Goal: Information Seeking & Learning: Learn about a topic

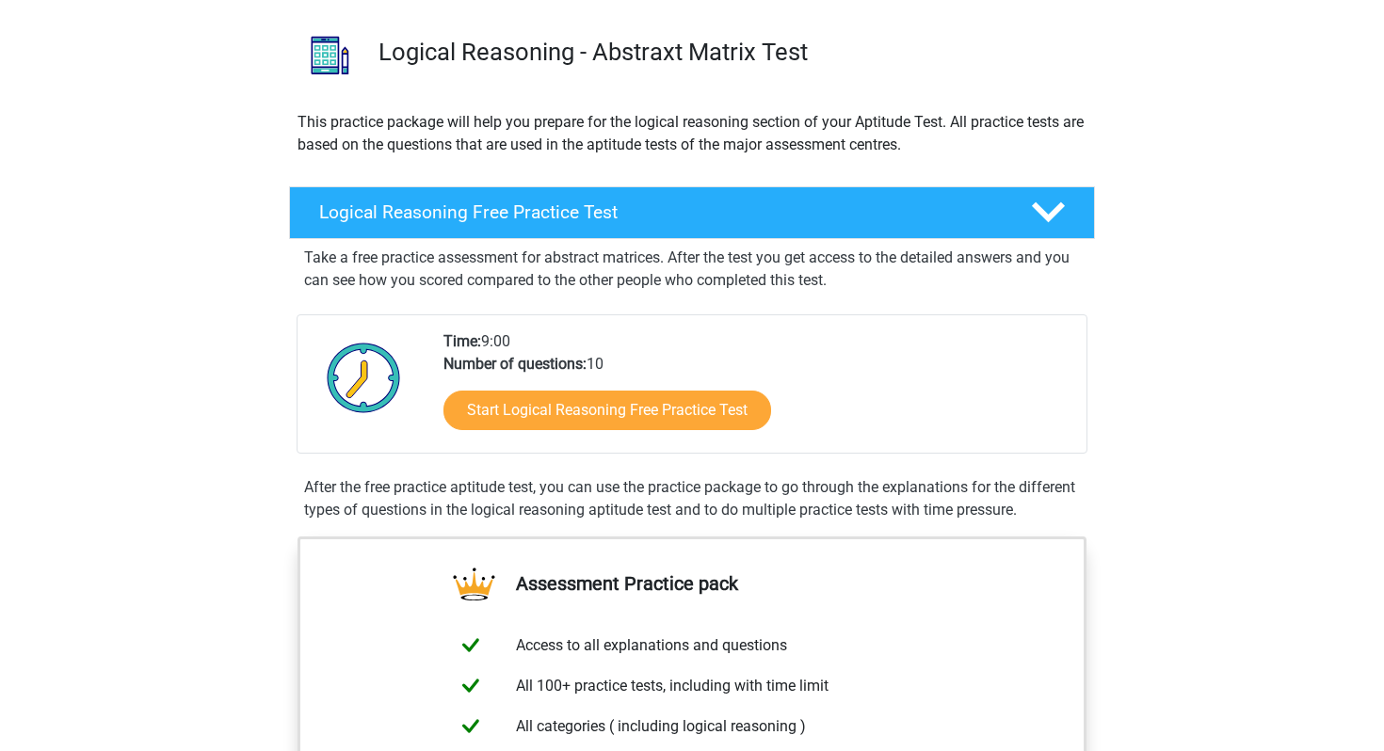
scroll to position [125, 0]
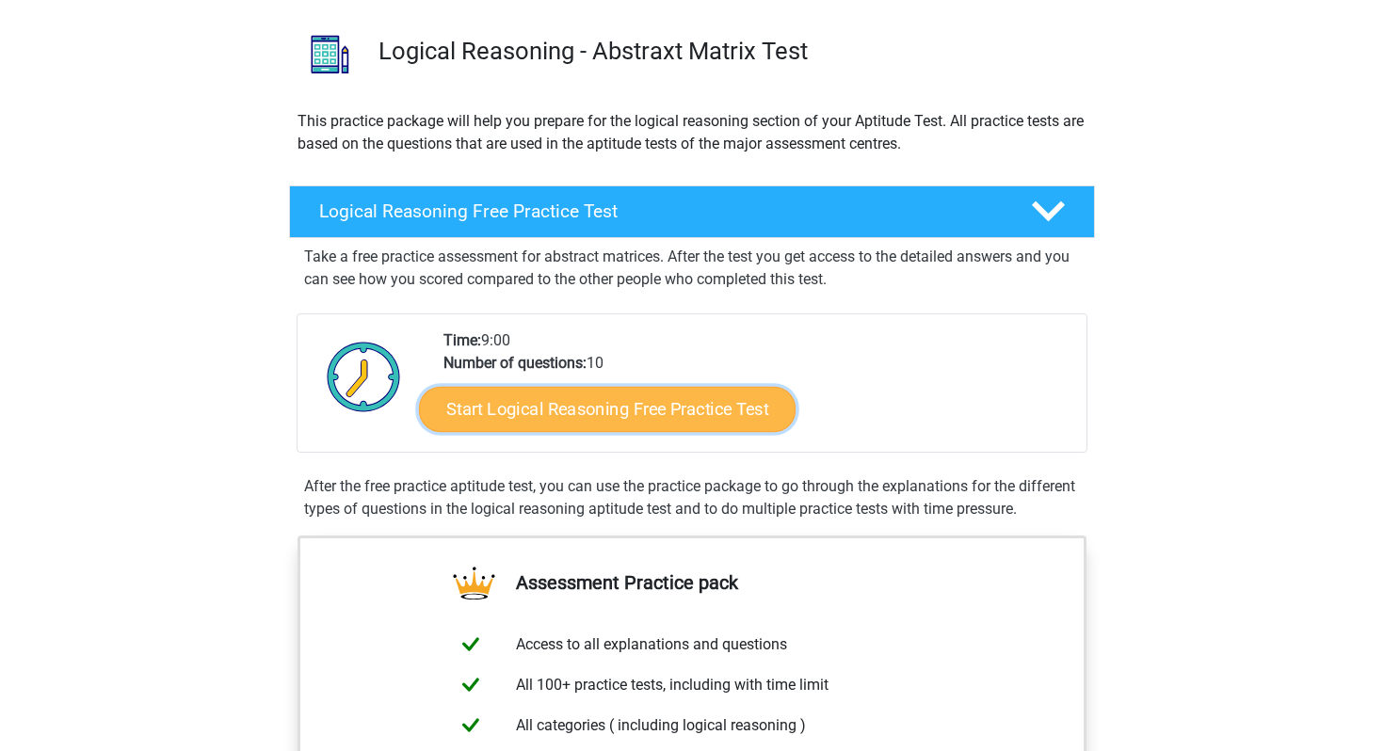
click at [639, 424] on link "Start Logical Reasoning Free Practice Test" at bounding box center [607, 408] width 377 height 45
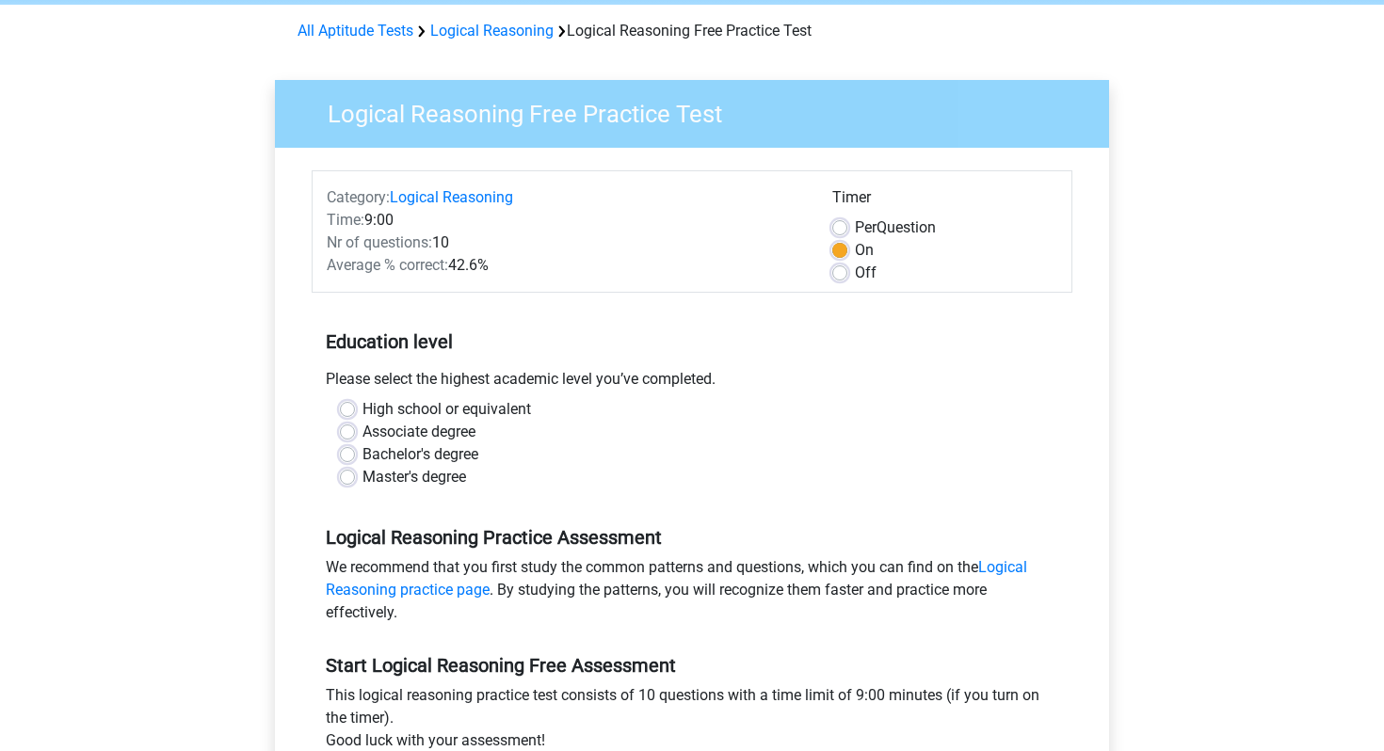
scroll to position [76, 0]
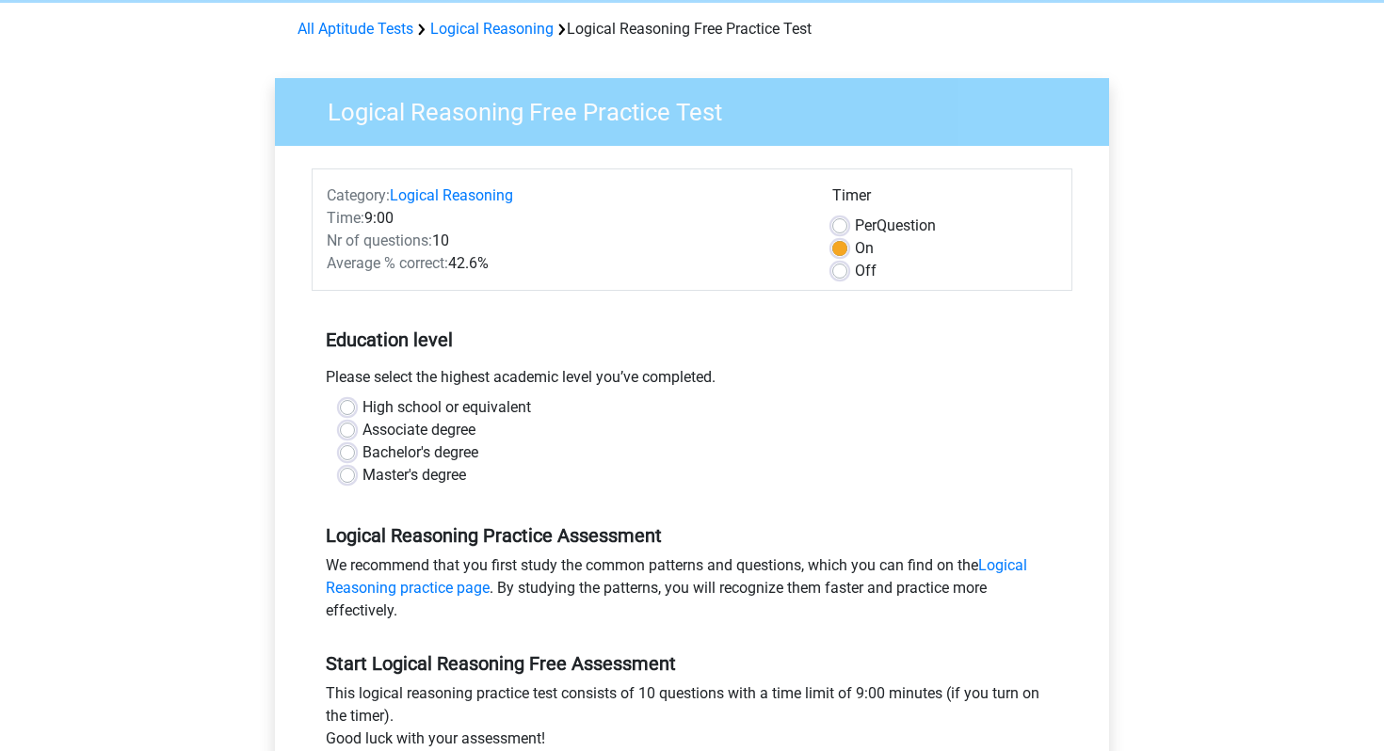
click at [362, 473] on label "Master's degree" at bounding box center [414, 475] width 104 height 23
click at [350, 473] on input "Master's degree" at bounding box center [347, 473] width 15 height 19
radio input "true"
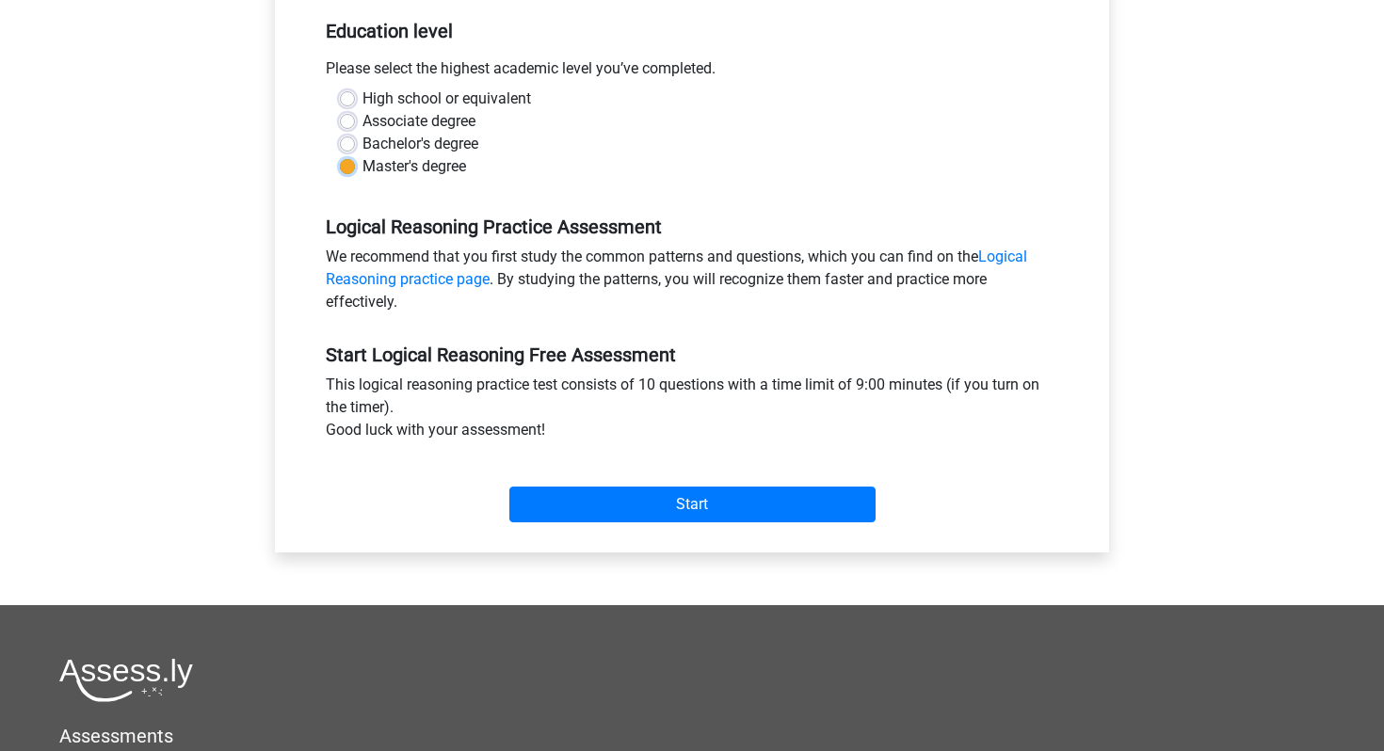
scroll to position [382, 0]
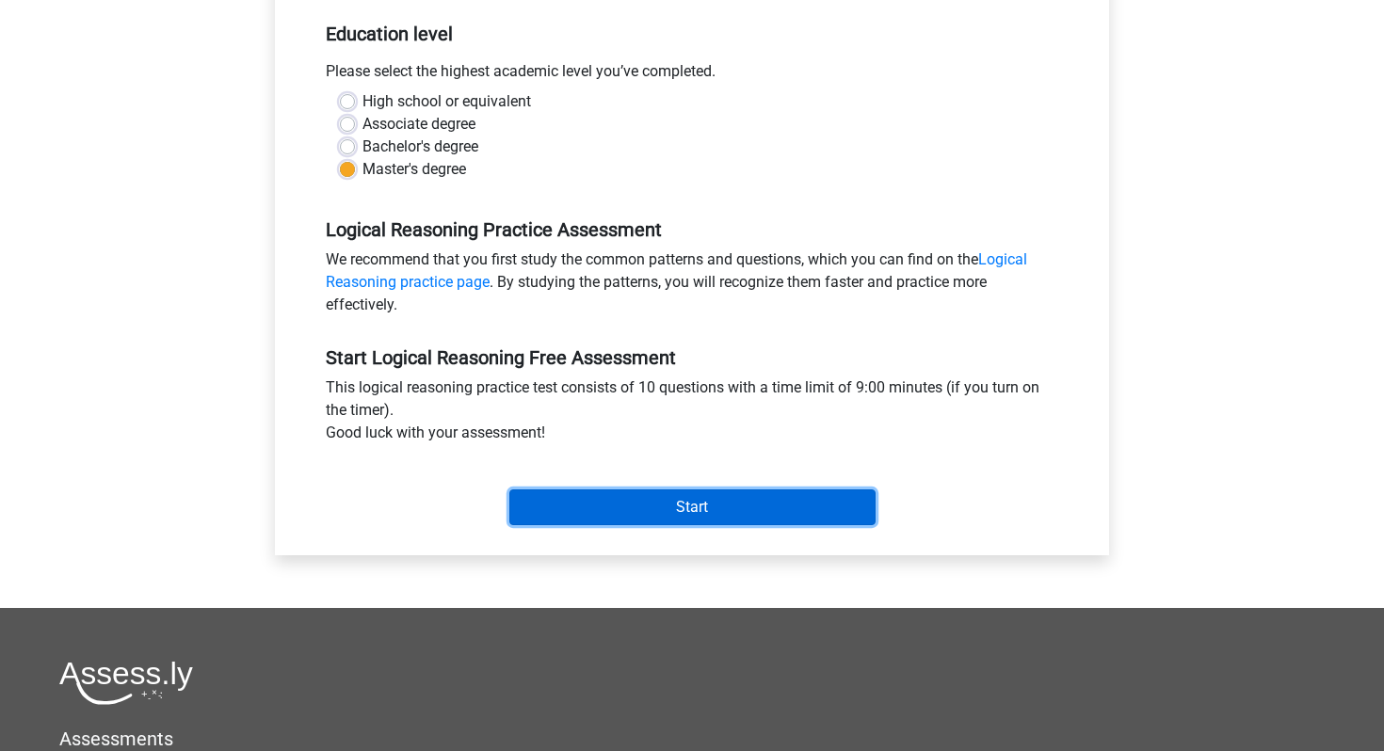
click at [601, 511] on input "Start" at bounding box center [692, 507] width 366 height 36
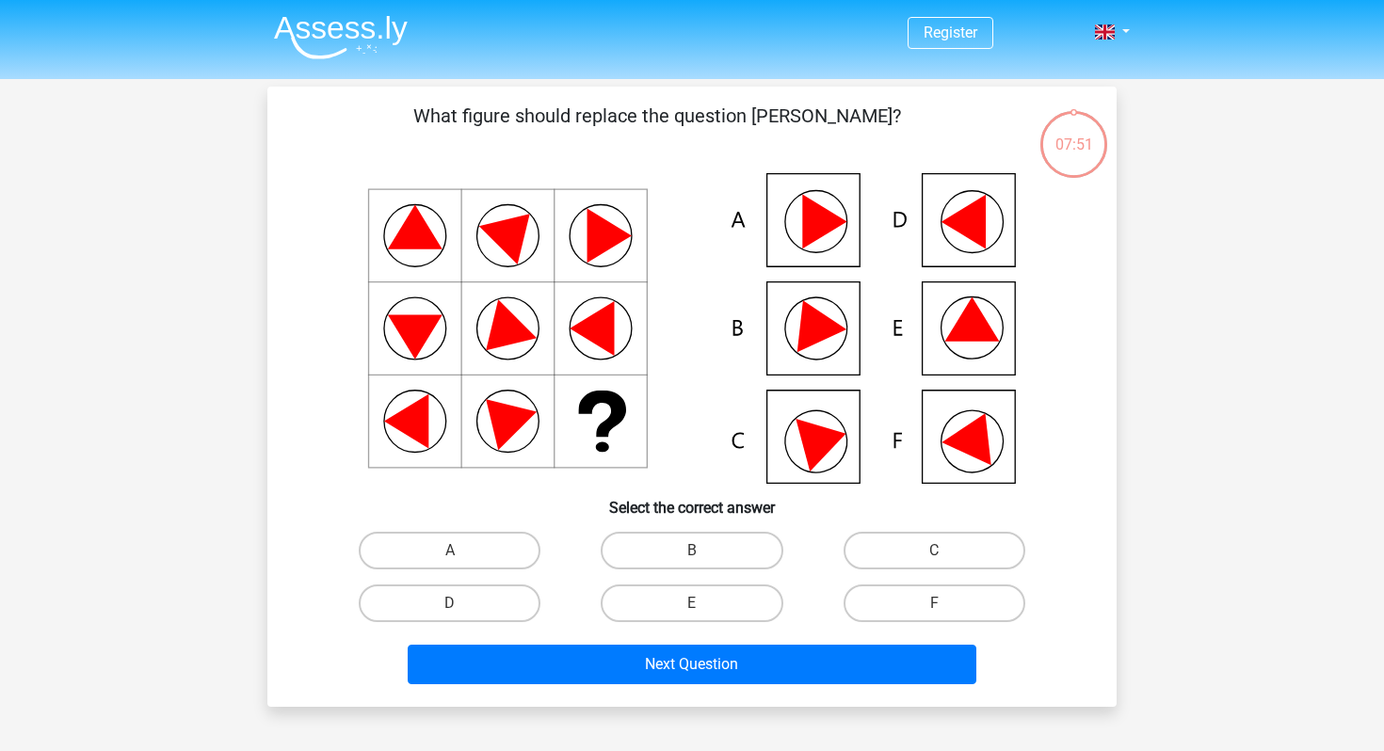
click at [827, 457] on icon at bounding box center [692, 328] width 759 height 311
click at [852, 539] on label "C" at bounding box center [934, 551] width 182 height 38
click at [934, 551] on input "C" at bounding box center [940, 557] width 12 height 12
radio input "true"
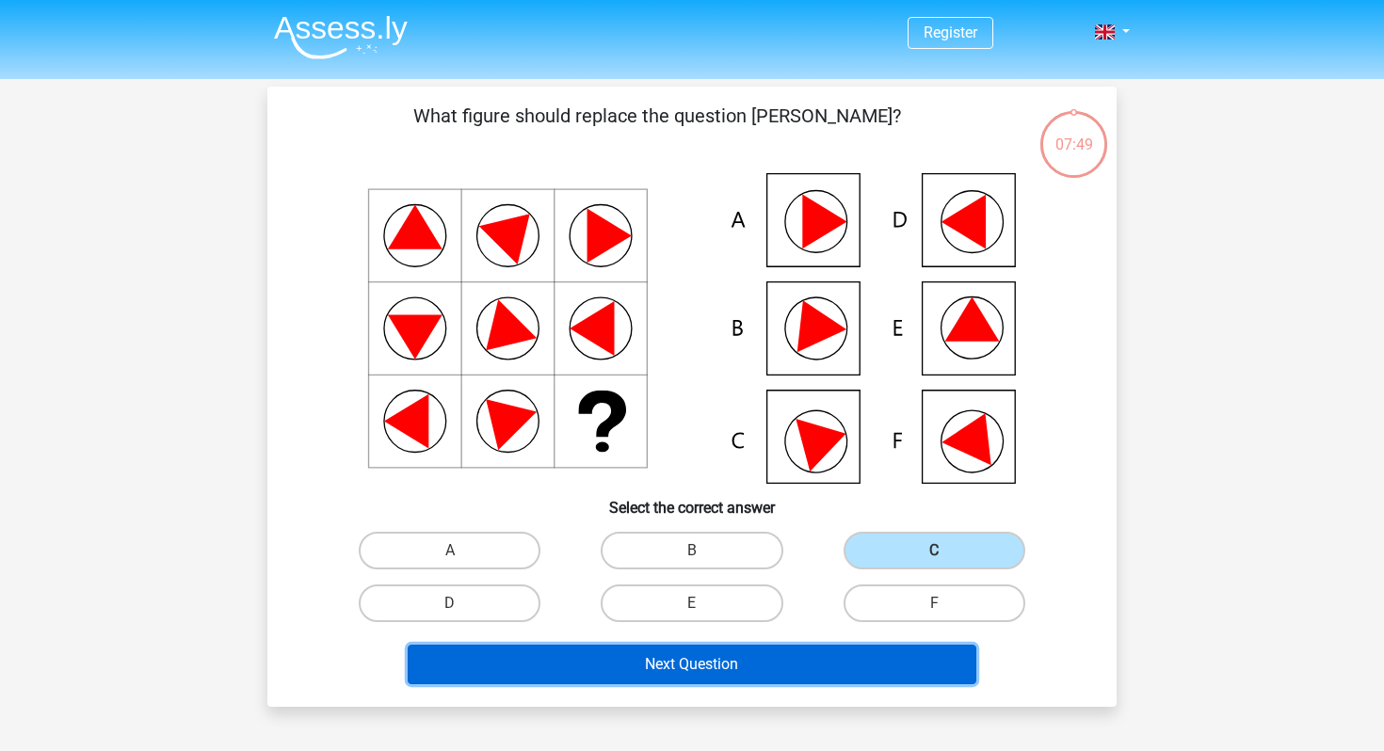
click at [745, 668] on button "Next Question" at bounding box center [692, 665] width 569 height 40
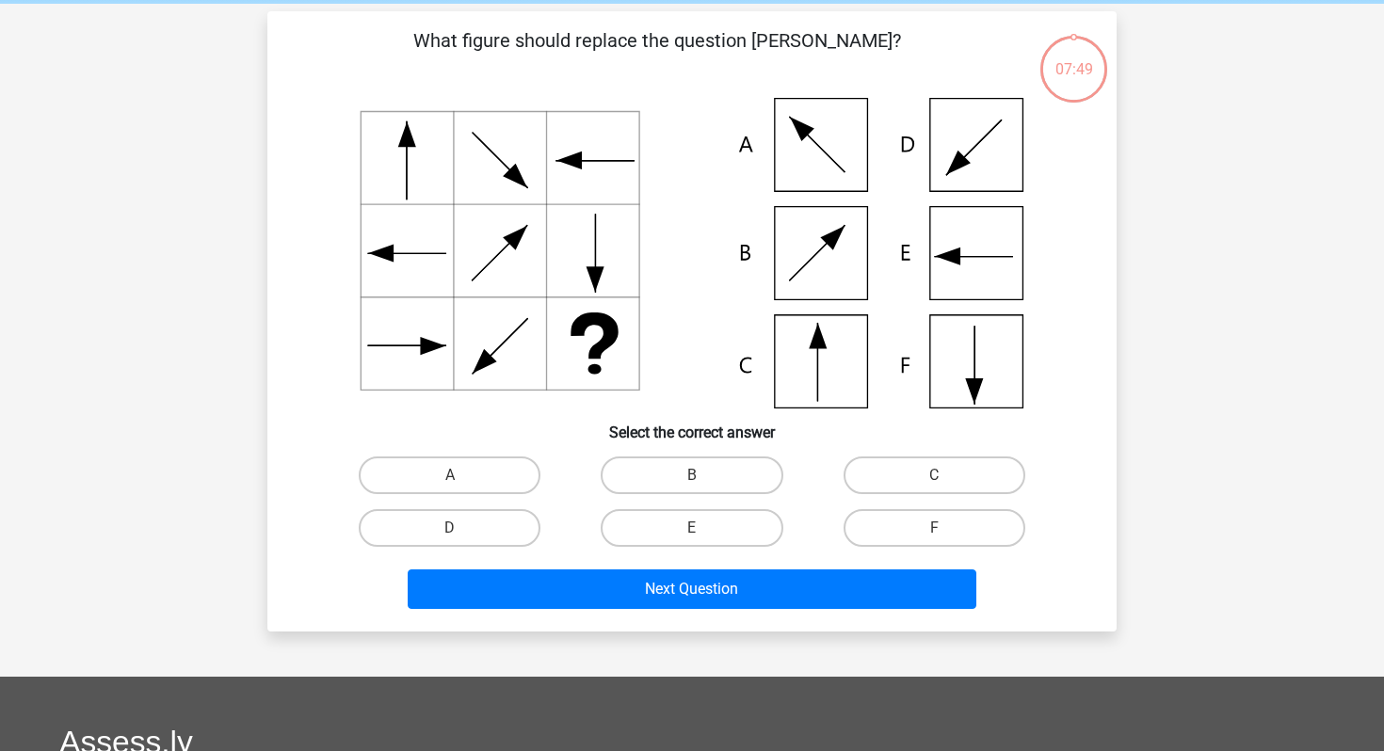
scroll to position [87, 0]
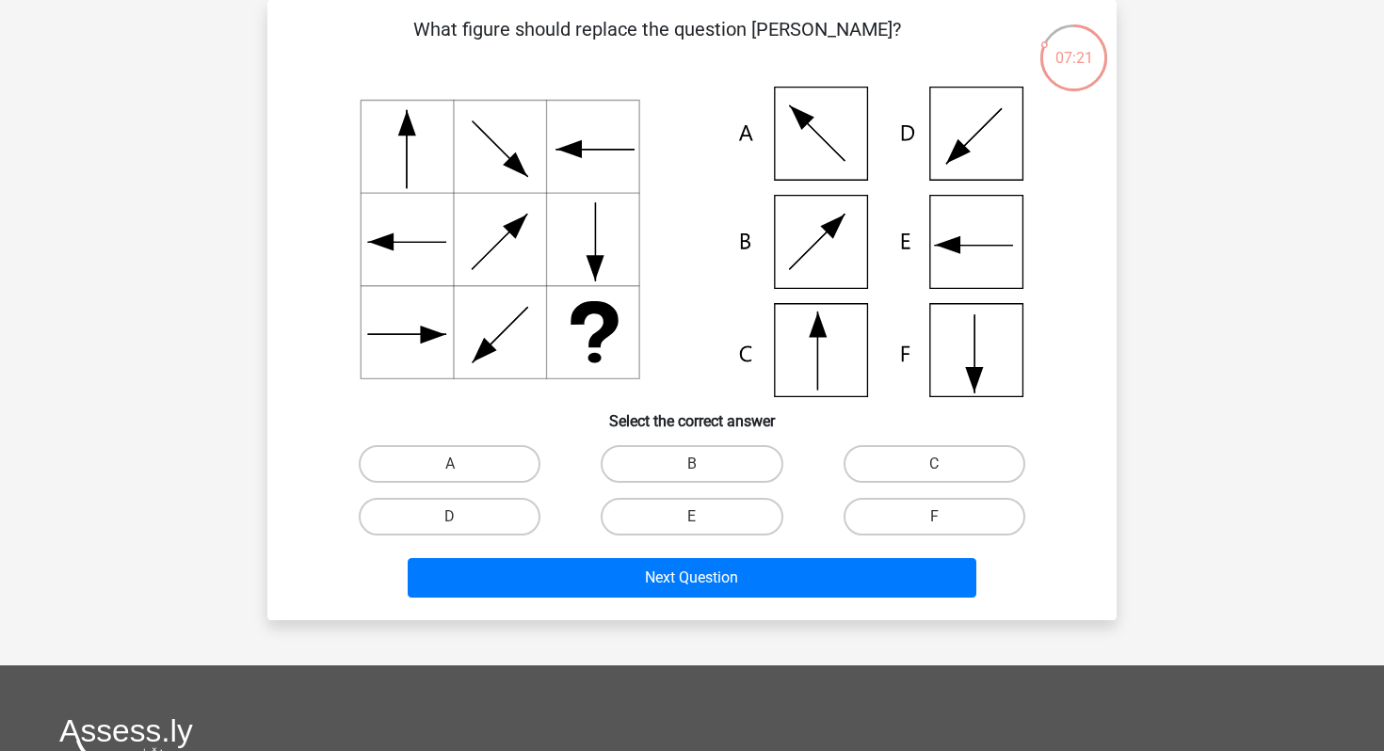
click at [826, 345] on icon at bounding box center [692, 242] width 759 height 311
click at [904, 455] on label "C" at bounding box center [934, 464] width 182 height 38
click at [934, 464] on input "C" at bounding box center [940, 470] width 12 height 12
radio input "true"
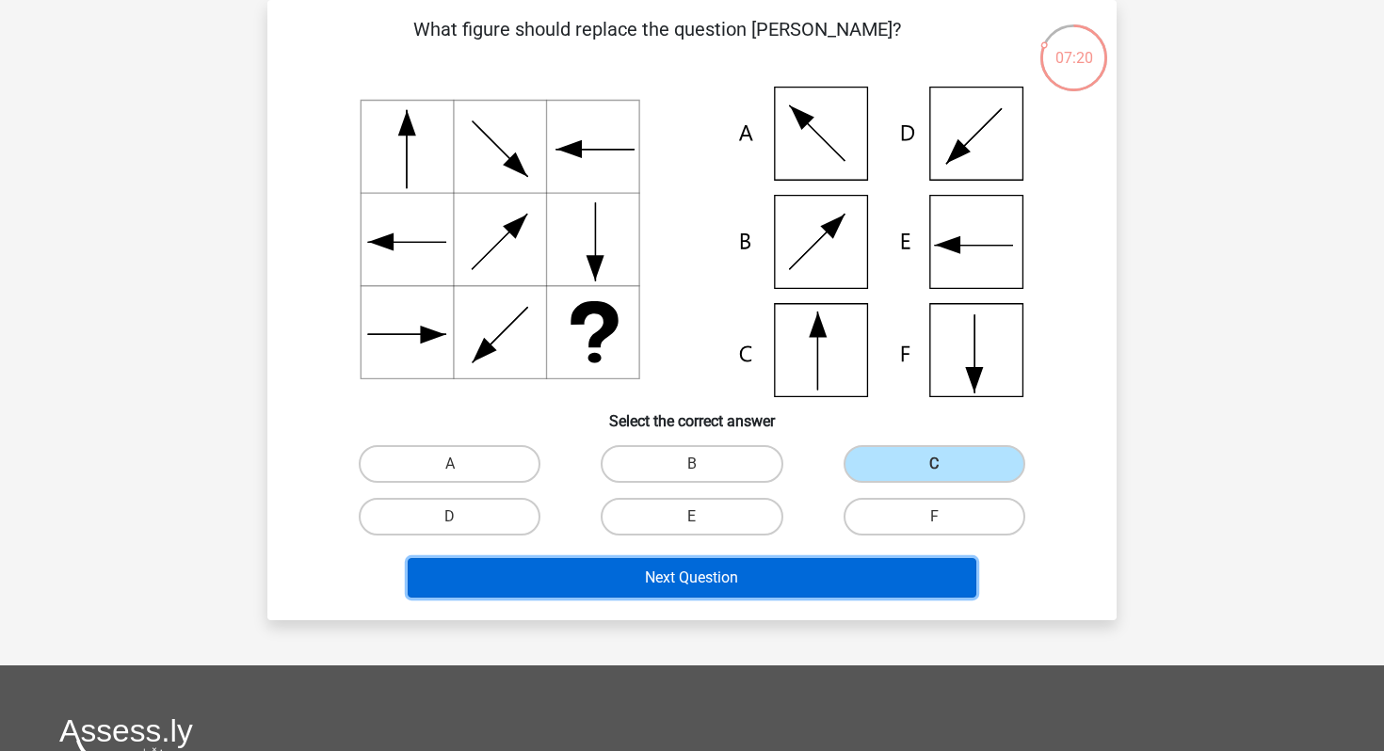
click at [807, 566] on button "Next Question" at bounding box center [692, 578] width 569 height 40
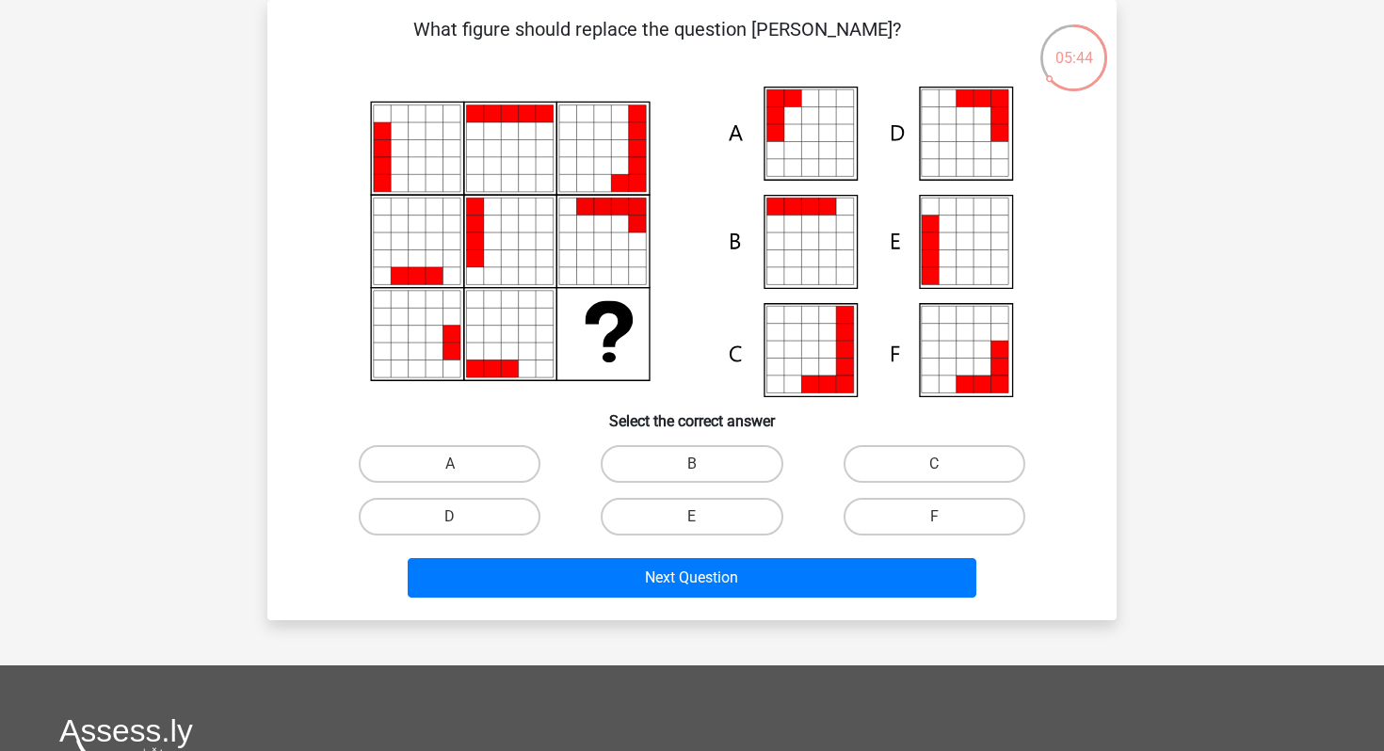
click at [808, 150] on icon at bounding box center [809, 150] width 17 height 17
click at [467, 463] on label "A" at bounding box center [450, 464] width 182 height 38
click at [462, 464] on input "A" at bounding box center [456, 470] width 12 height 12
radio input "true"
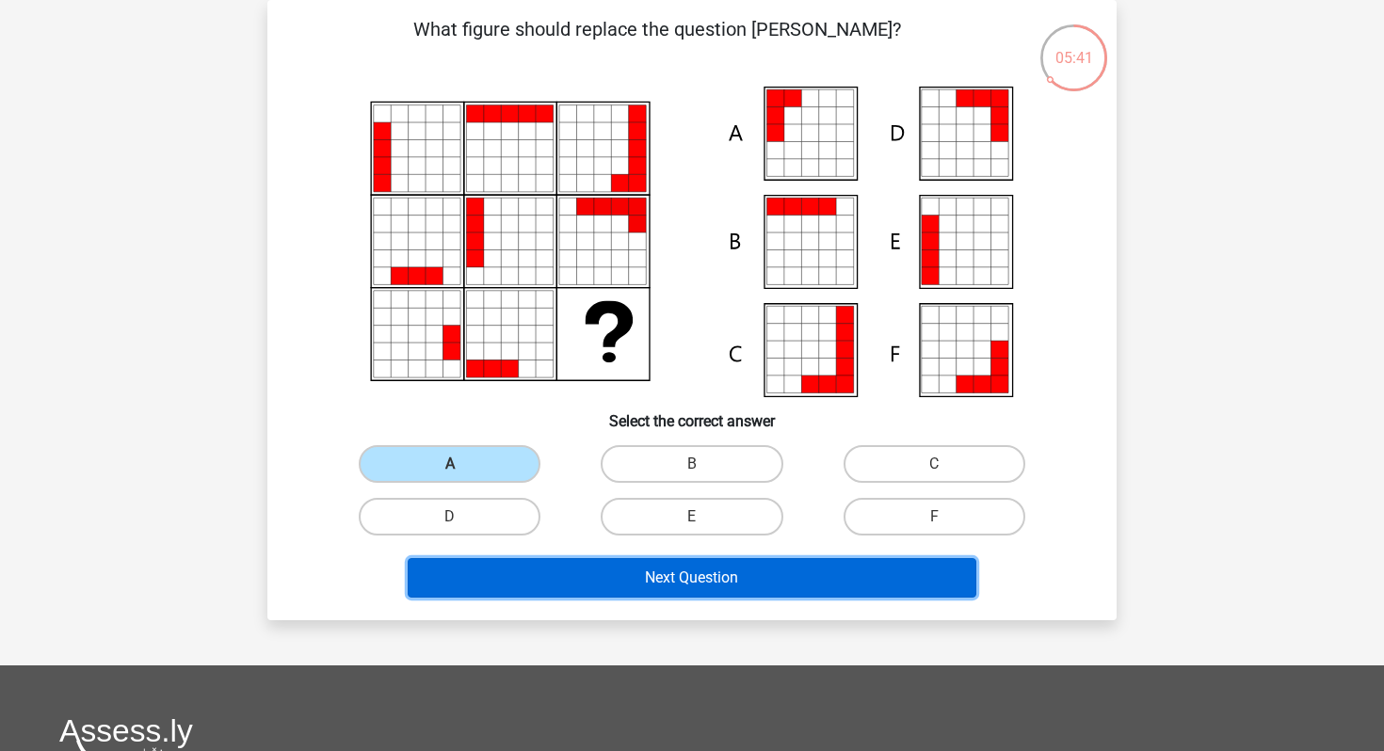
click at [590, 572] on button "Next Question" at bounding box center [692, 578] width 569 height 40
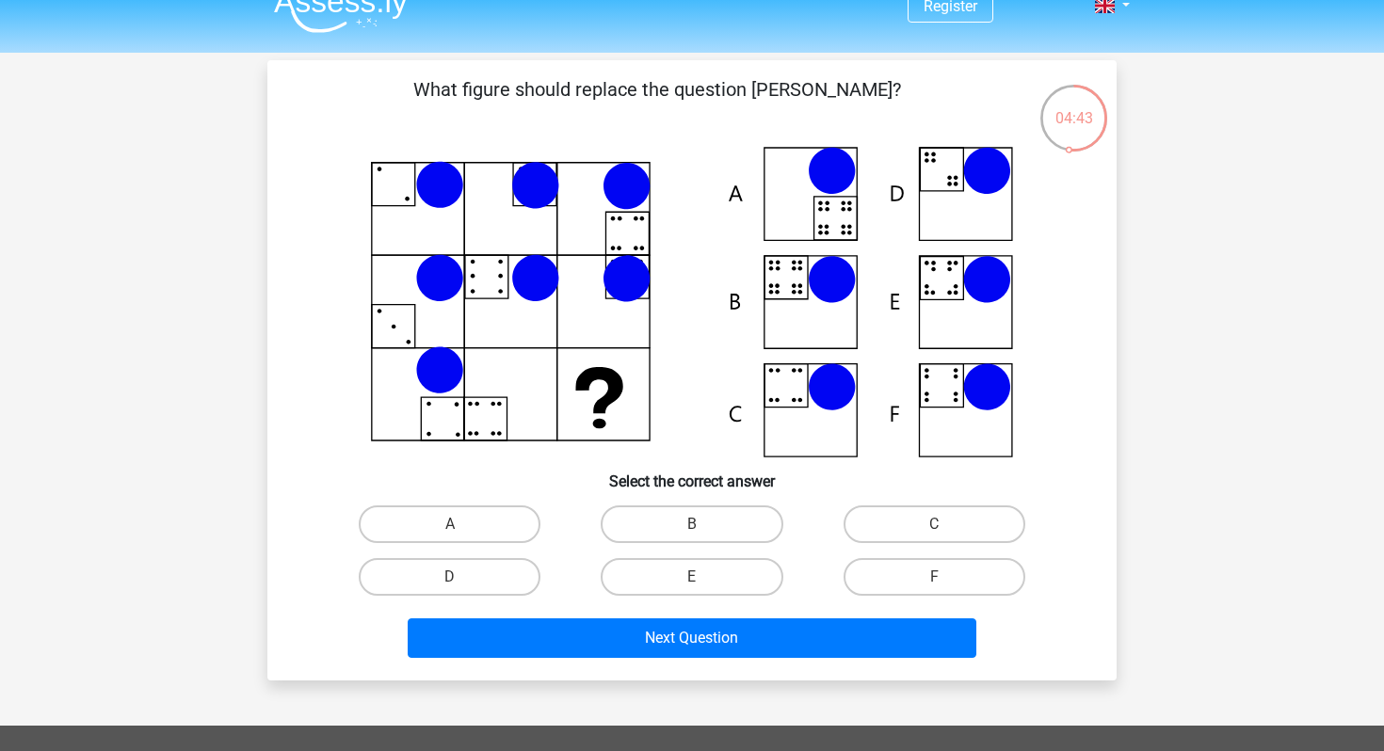
scroll to position [0, 0]
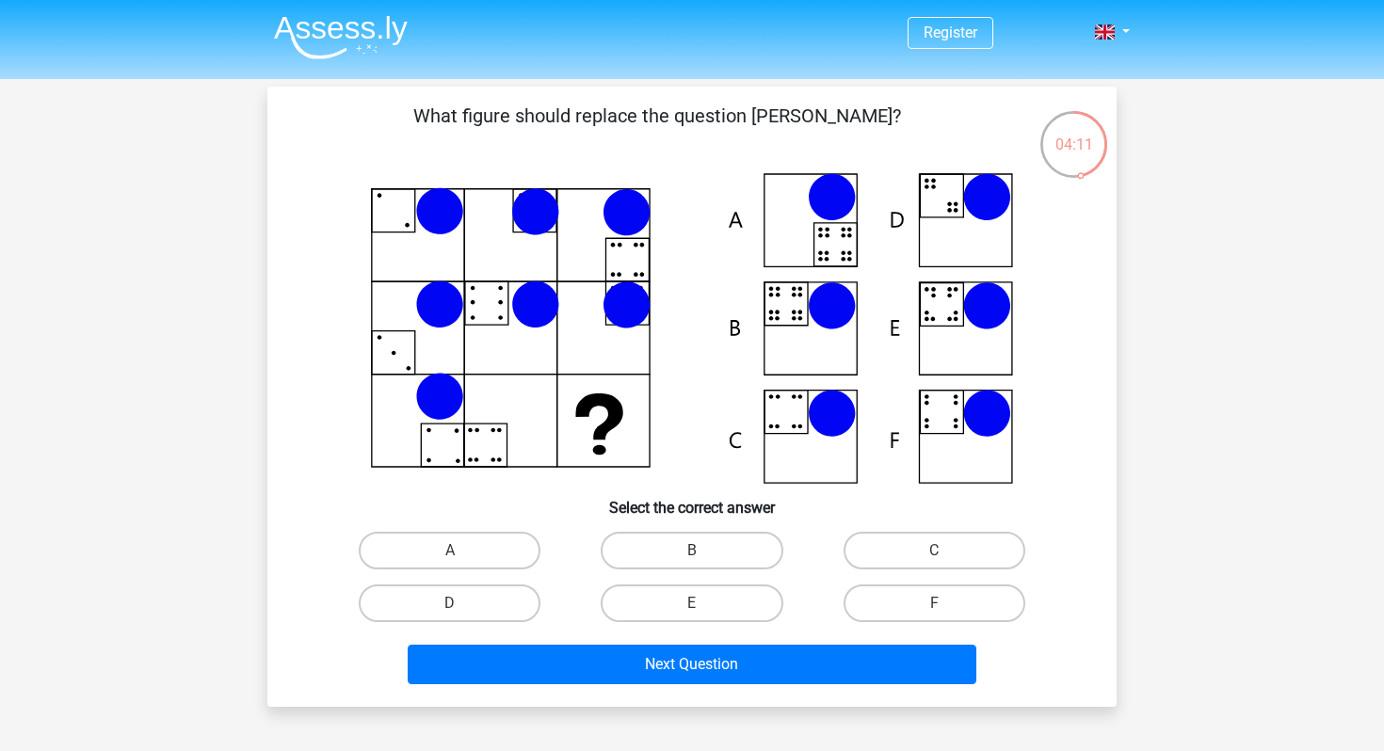
click at [780, 305] on icon at bounding box center [692, 328] width 759 height 311
click at [662, 539] on label "B" at bounding box center [692, 551] width 182 height 38
click at [692, 551] on input "B" at bounding box center [698, 557] width 12 height 12
radio input "true"
click at [668, 644] on div "Next Question" at bounding box center [691, 661] width 789 height 62
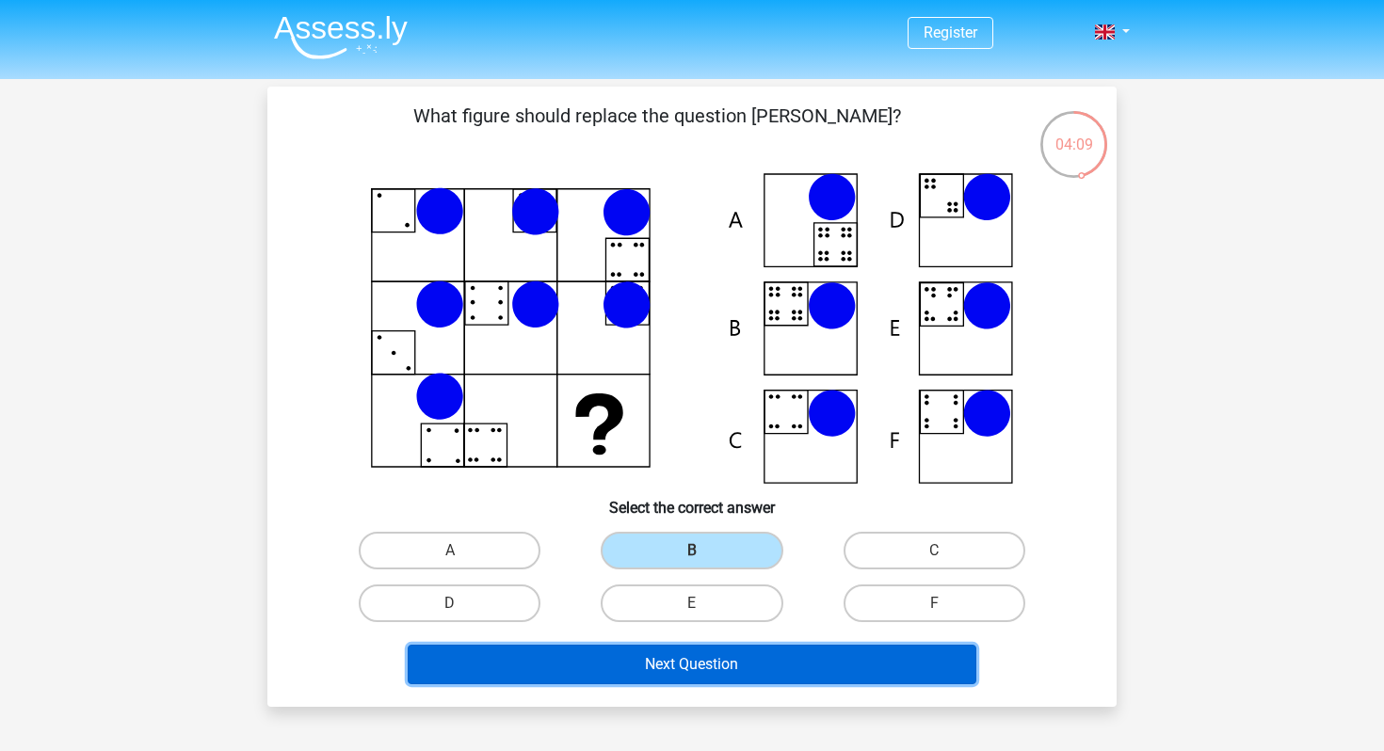
click at [665, 664] on button "Next Question" at bounding box center [692, 665] width 569 height 40
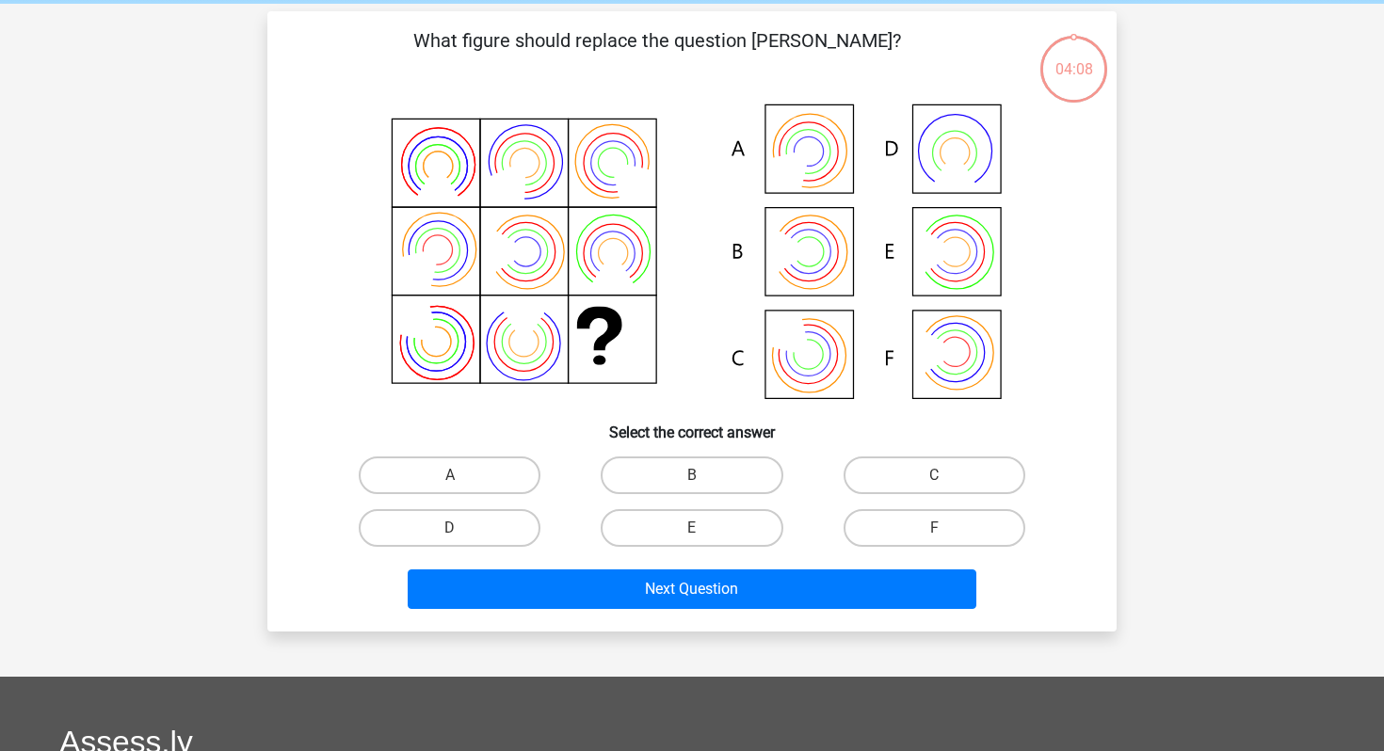
scroll to position [87, 0]
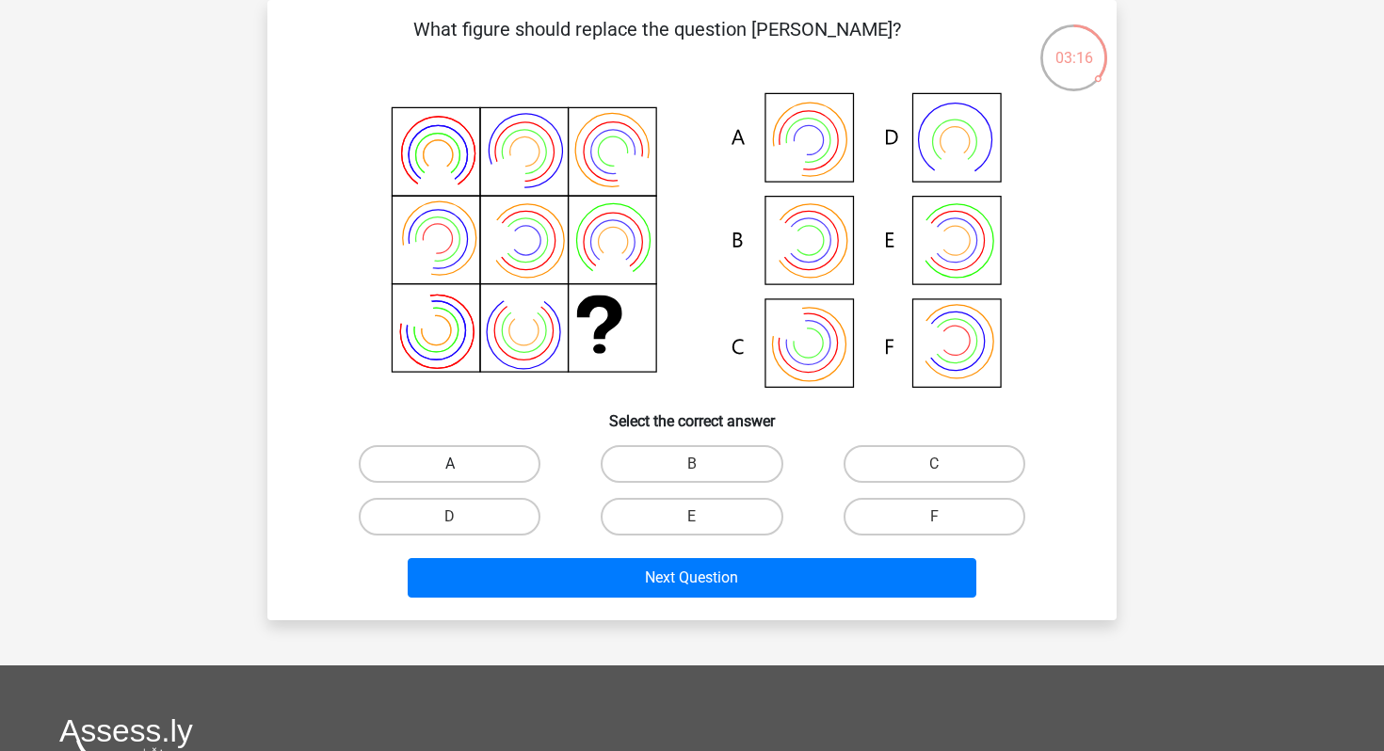
click at [484, 457] on label "A" at bounding box center [450, 464] width 182 height 38
click at [462, 464] on input "A" at bounding box center [456, 470] width 12 height 12
radio input "true"
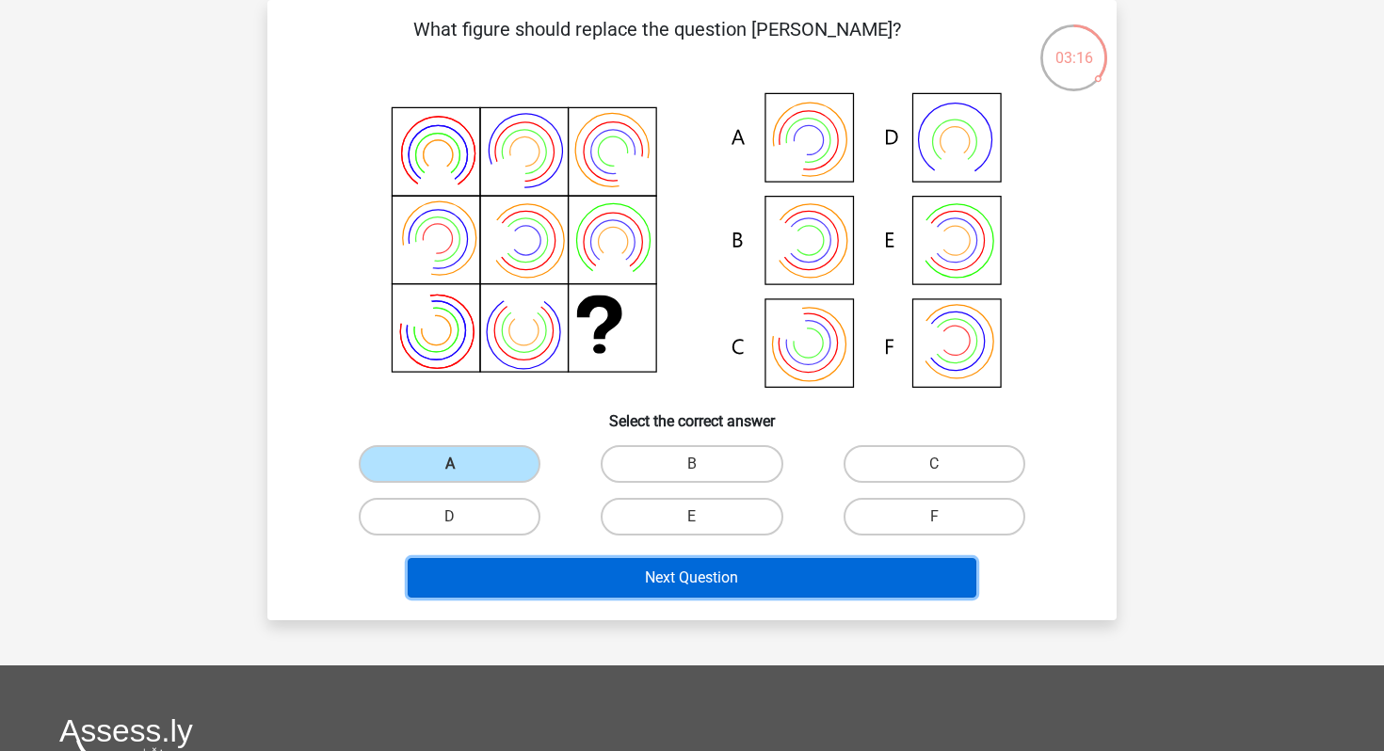
click at [615, 576] on button "Next Question" at bounding box center [692, 578] width 569 height 40
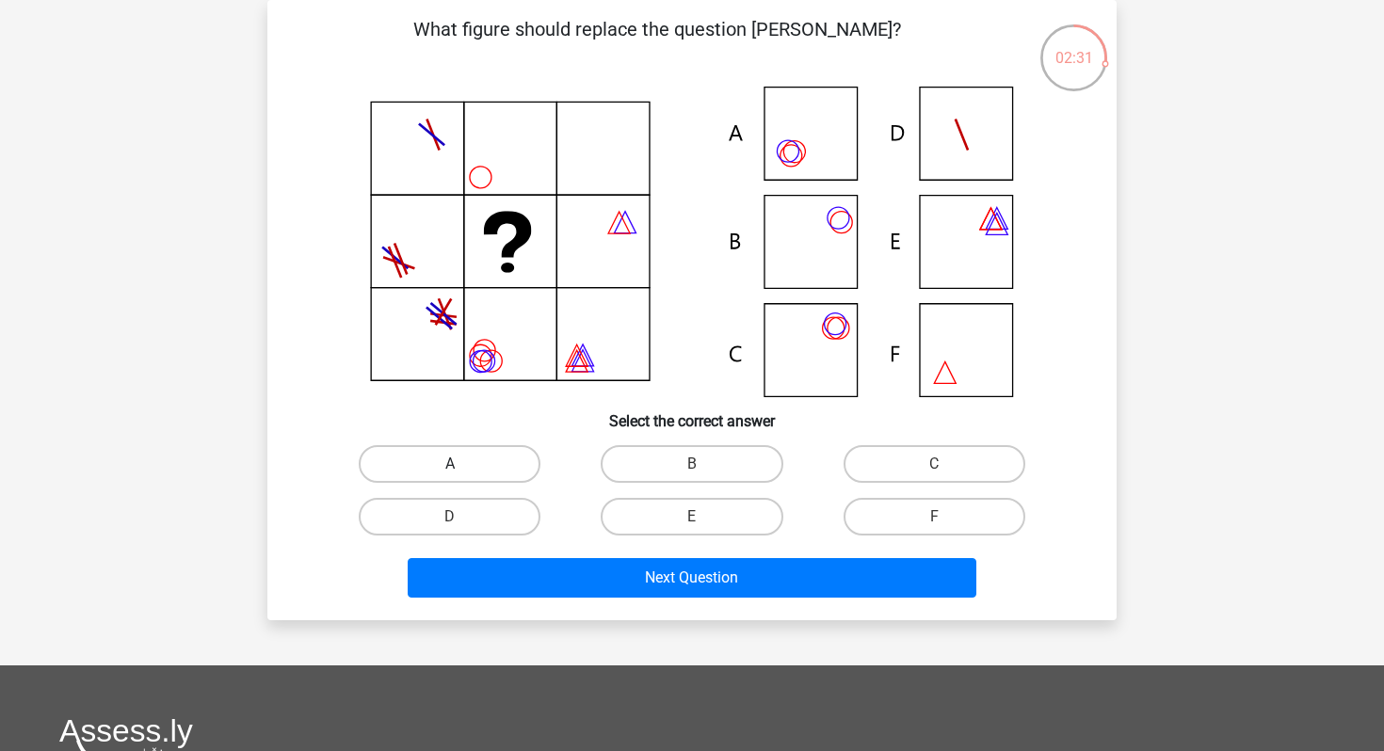
click at [446, 461] on label "A" at bounding box center [450, 464] width 182 height 38
click at [450, 464] on input "A" at bounding box center [456, 470] width 12 height 12
radio input "true"
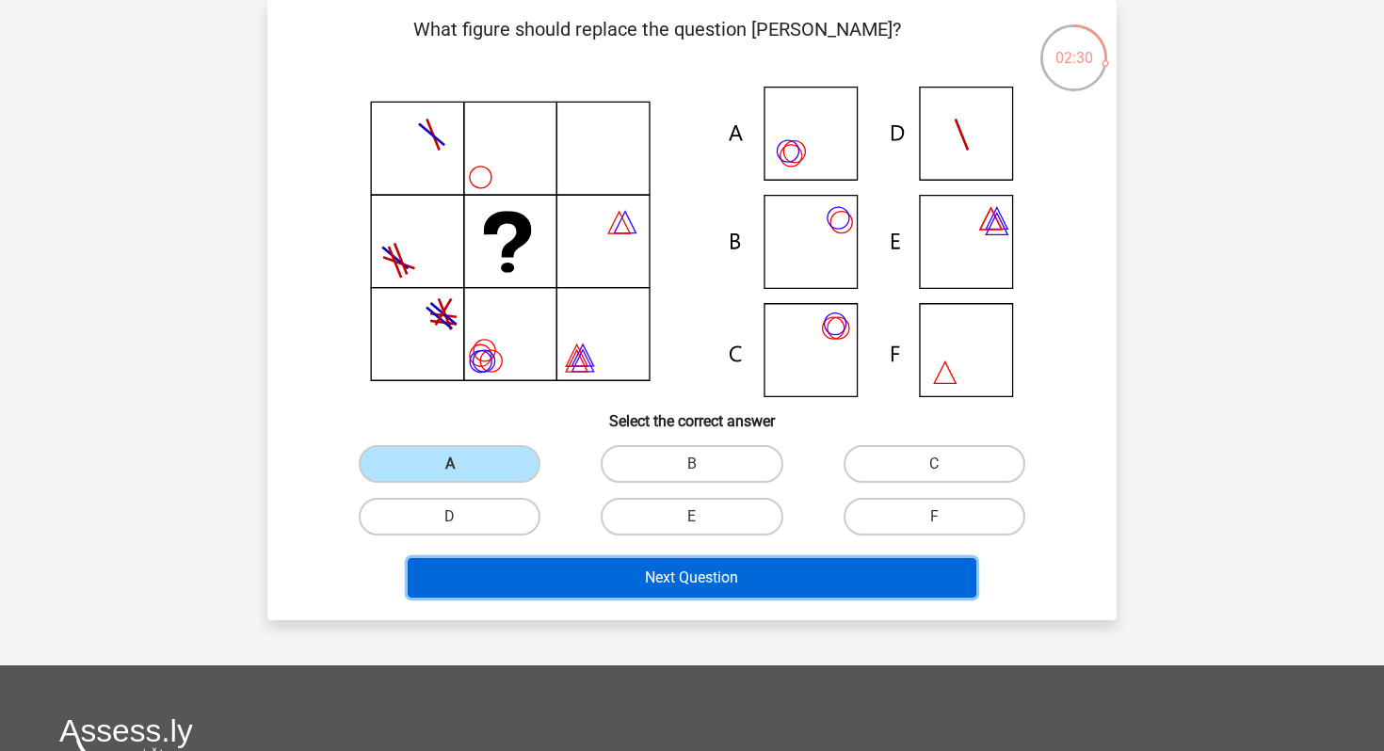
click at [528, 584] on button "Next Question" at bounding box center [692, 578] width 569 height 40
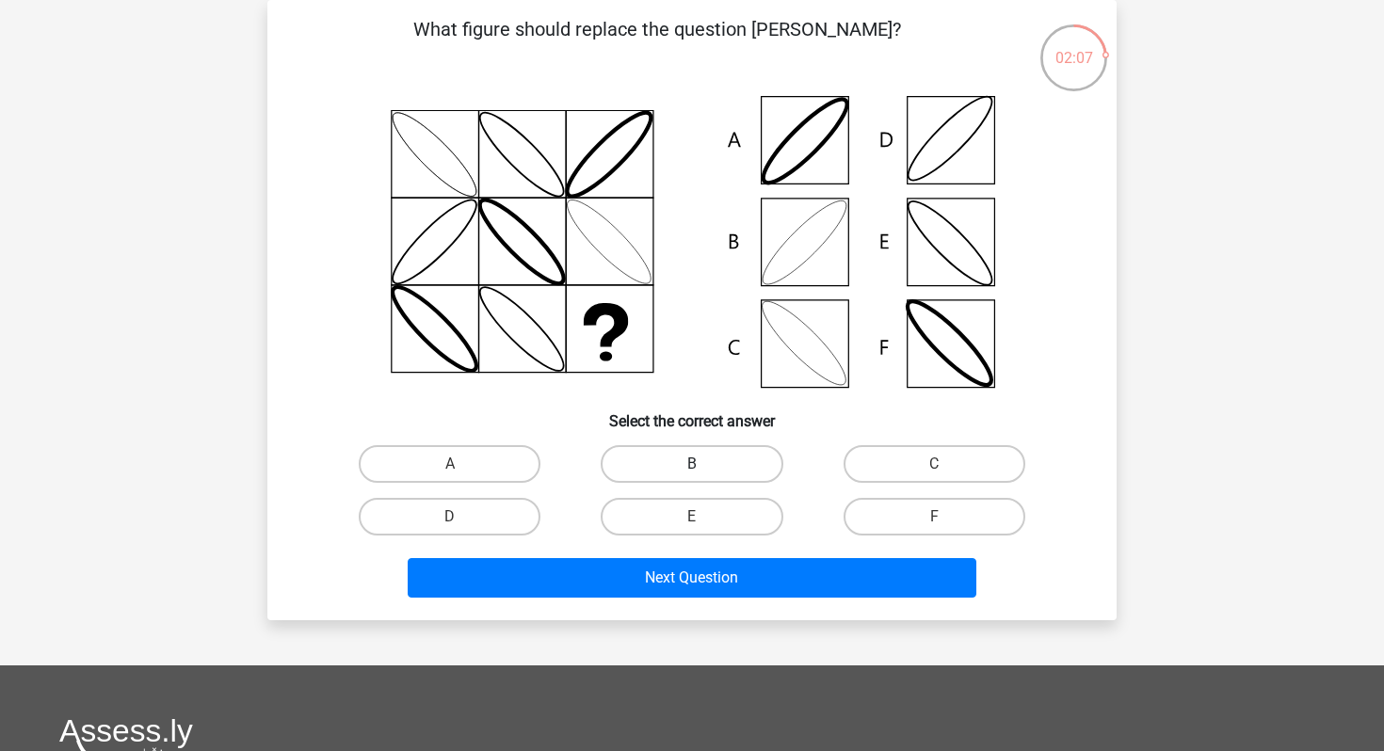
click at [728, 451] on label "B" at bounding box center [692, 464] width 182 height 38
click at [704, 464] on input "B" at bounding box center [698, 470] width 12 height 12
radio input "true"
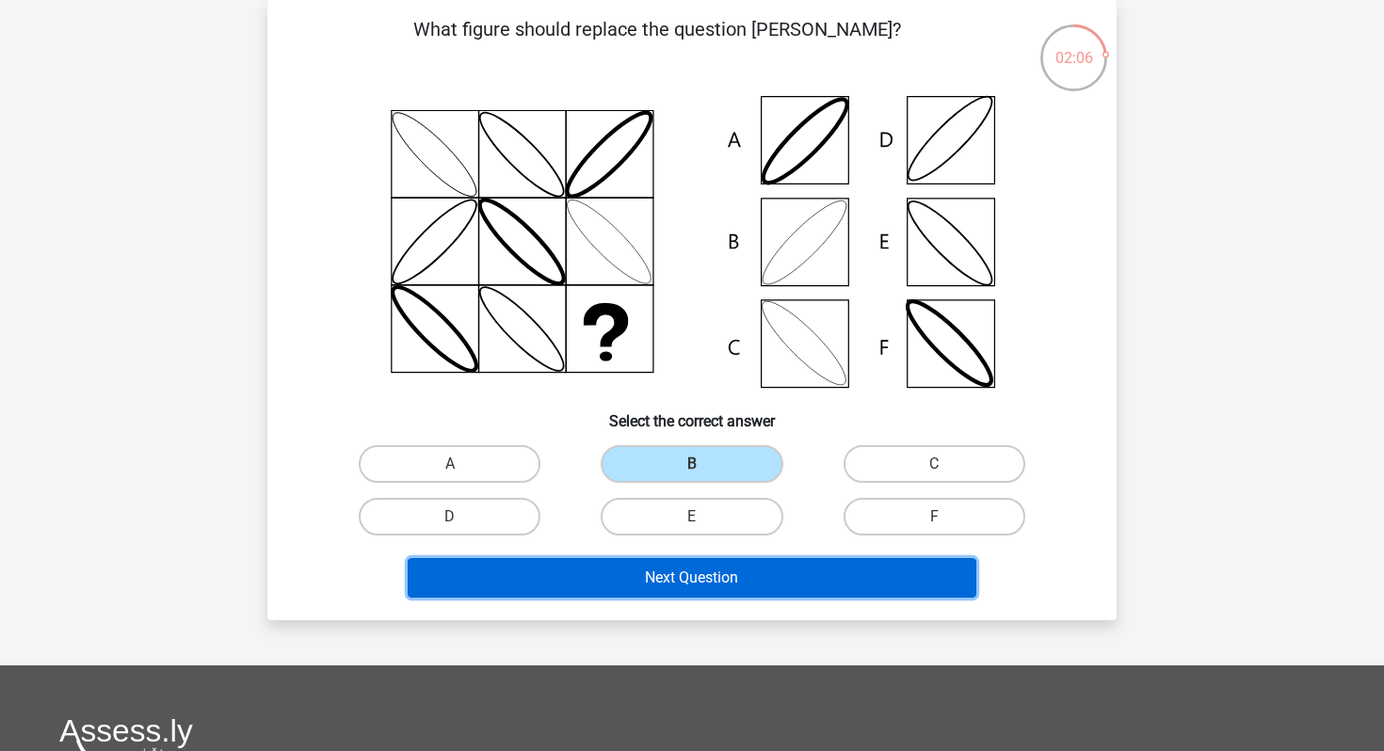
click at [703, 559] on button "Next Question" at bounding box center [692, 578] width 569 height 40
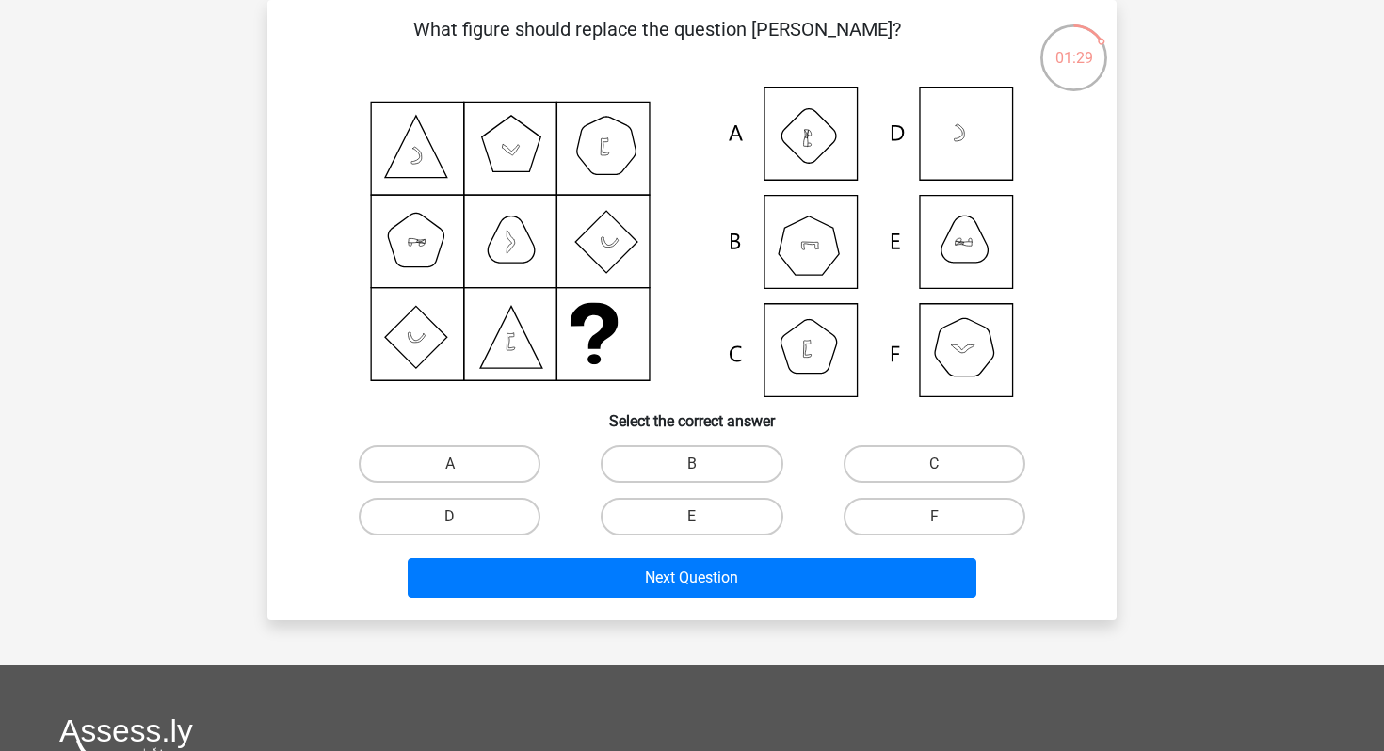
click at [801, 337] on icon at bounding box center [692, 242] width 759 height 311
click at [895, 451] on label "C" at bounding box center [934, 464] width 182 height 38
click at [934, 464] on input "C" at bounding box center [940, 470] width 12 height 12
radio input "true"
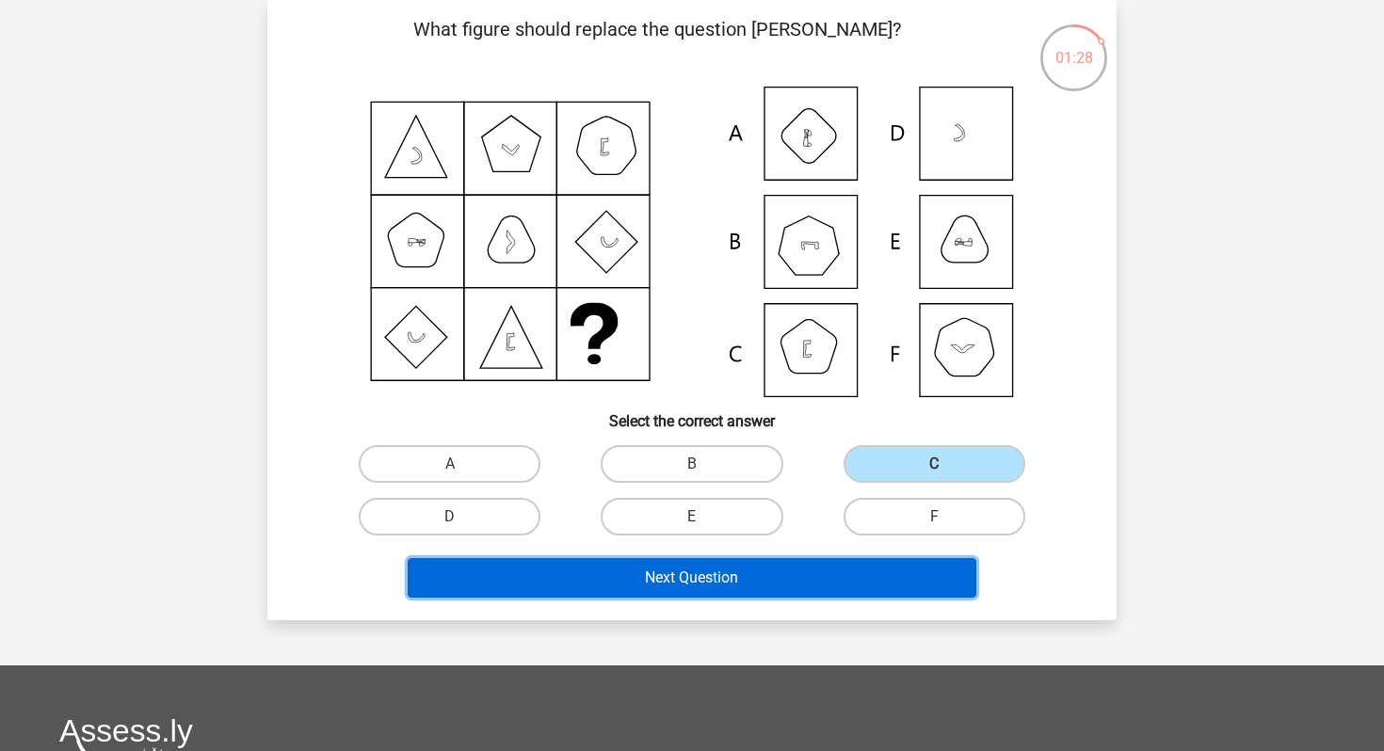
click at [799, 584] on button "Next Question" at bounding box center [692, 578] width 569 height 40
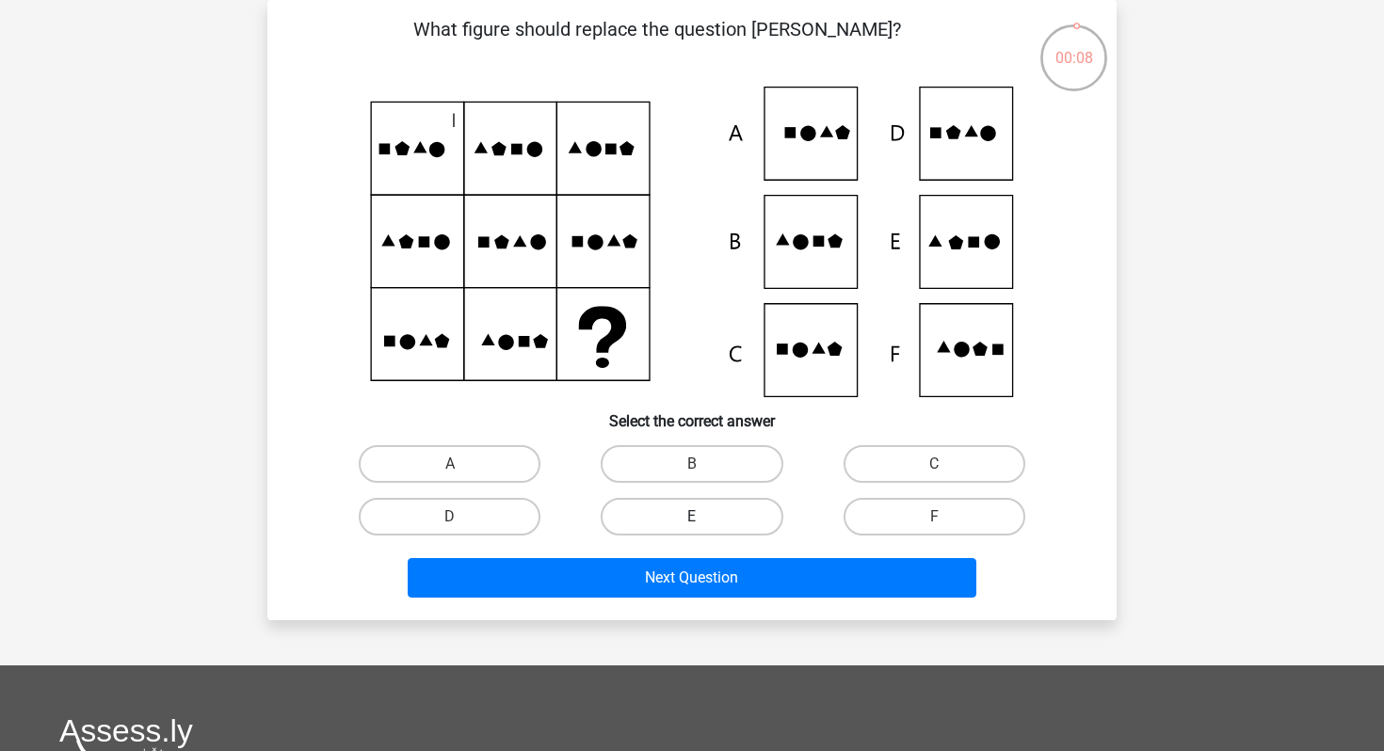
click at [714, 502] on label "E" at bounding box center [692, 517] width 182 height 38
click at [704, 517] on input "E" at bounding box center [698, 523] width 12 height 12
radio input "true"
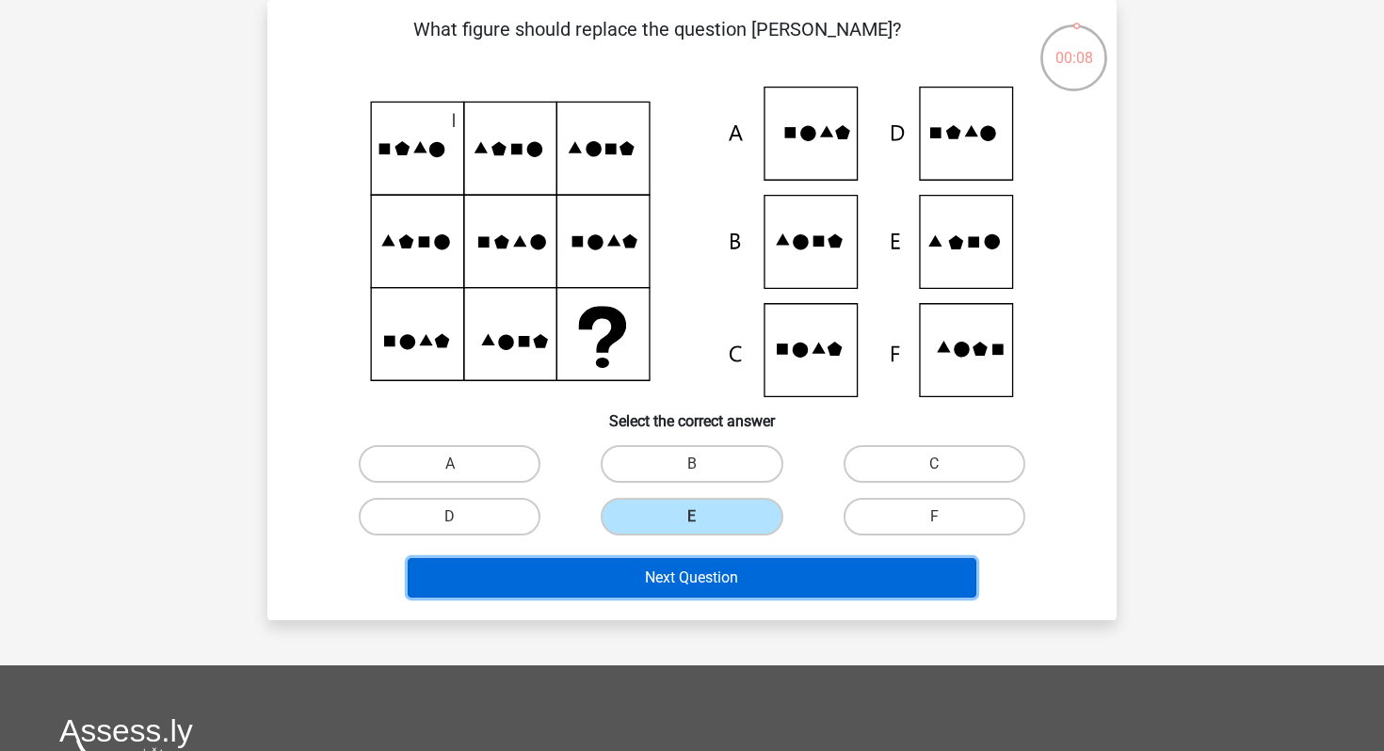
click at [711, 567] on button "Next Question" at bounding box center [692, 578] width 569 height 40
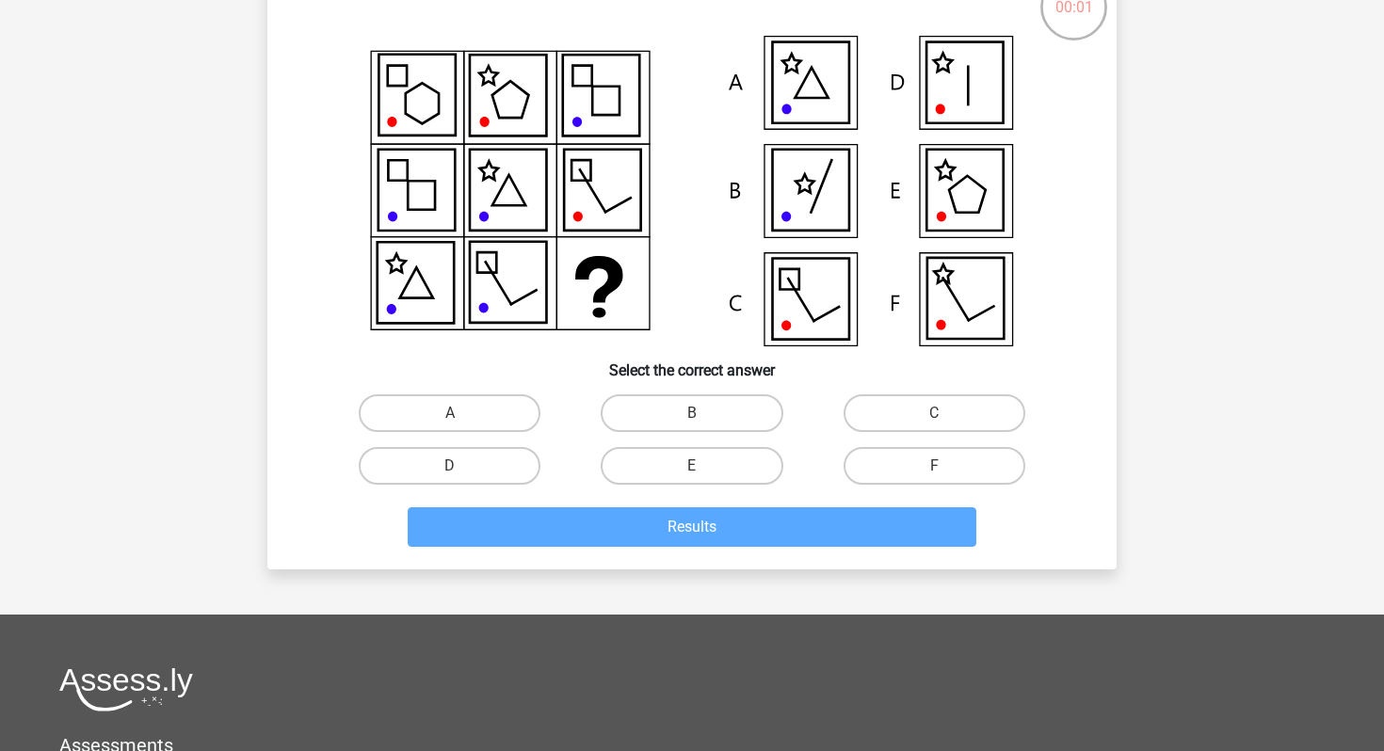
scroll to position [0, 0]
